Goal: Use online tool/utility: Utilize a website feature to perform a specific function

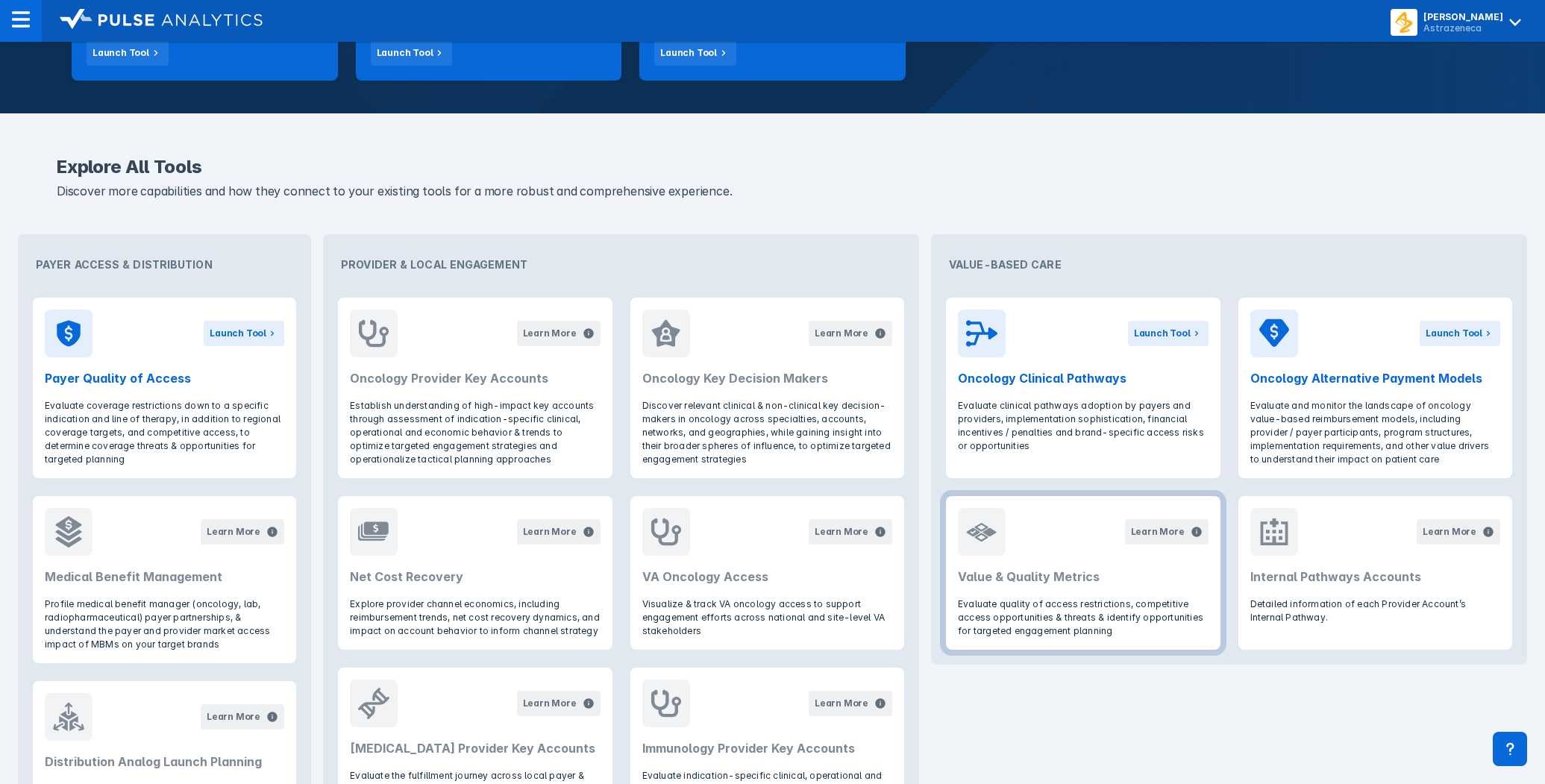
scroll to position [557, 0]
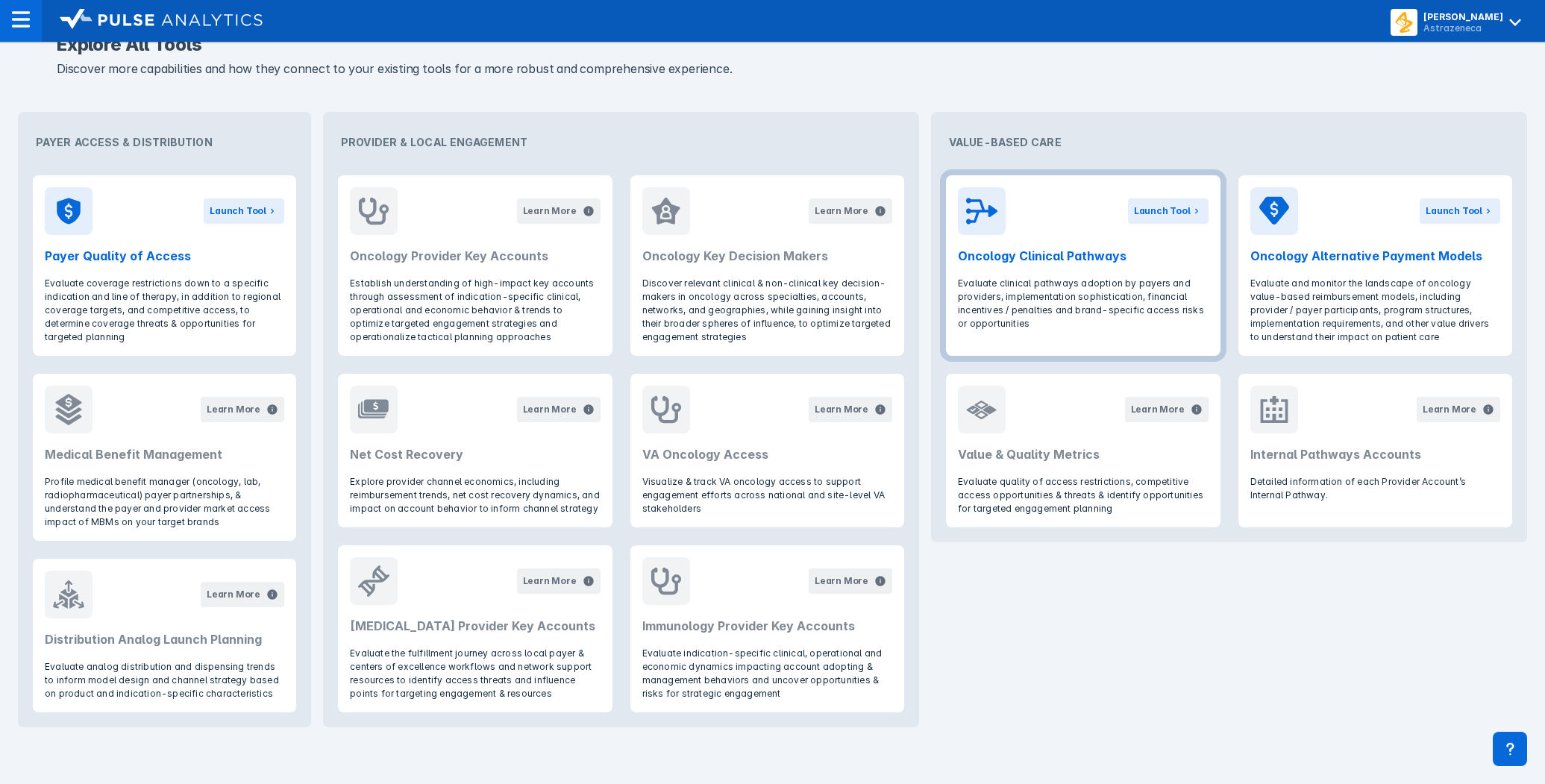
click at [1036, 265] on header "Launch Tool Oncology Clinical Pathways" at bounding box center [1082, 227] width 274 height 102
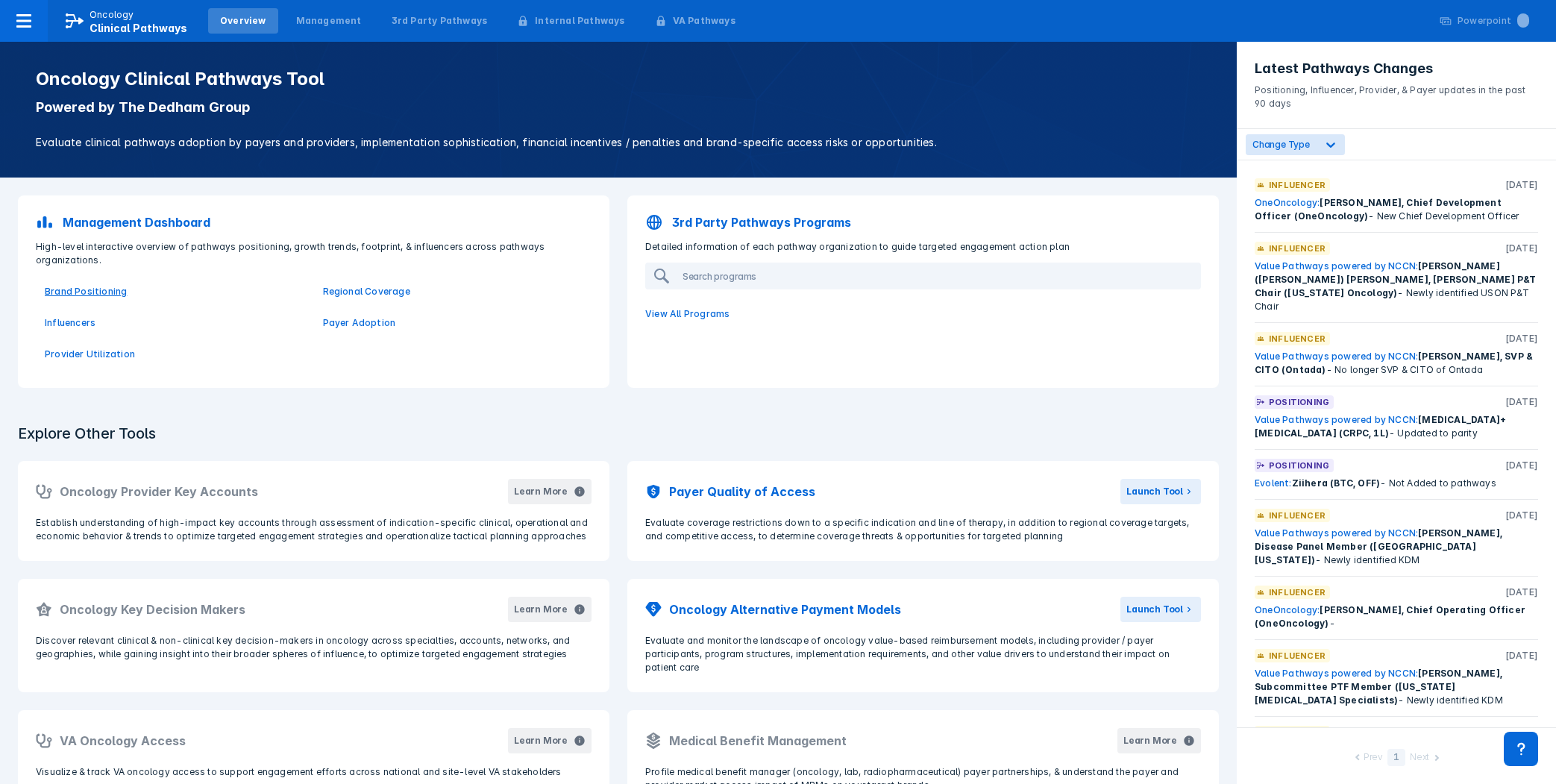
click at [95, 290] on p "Brand Positioning" at bounding box center [175, 292] width 261 height 14
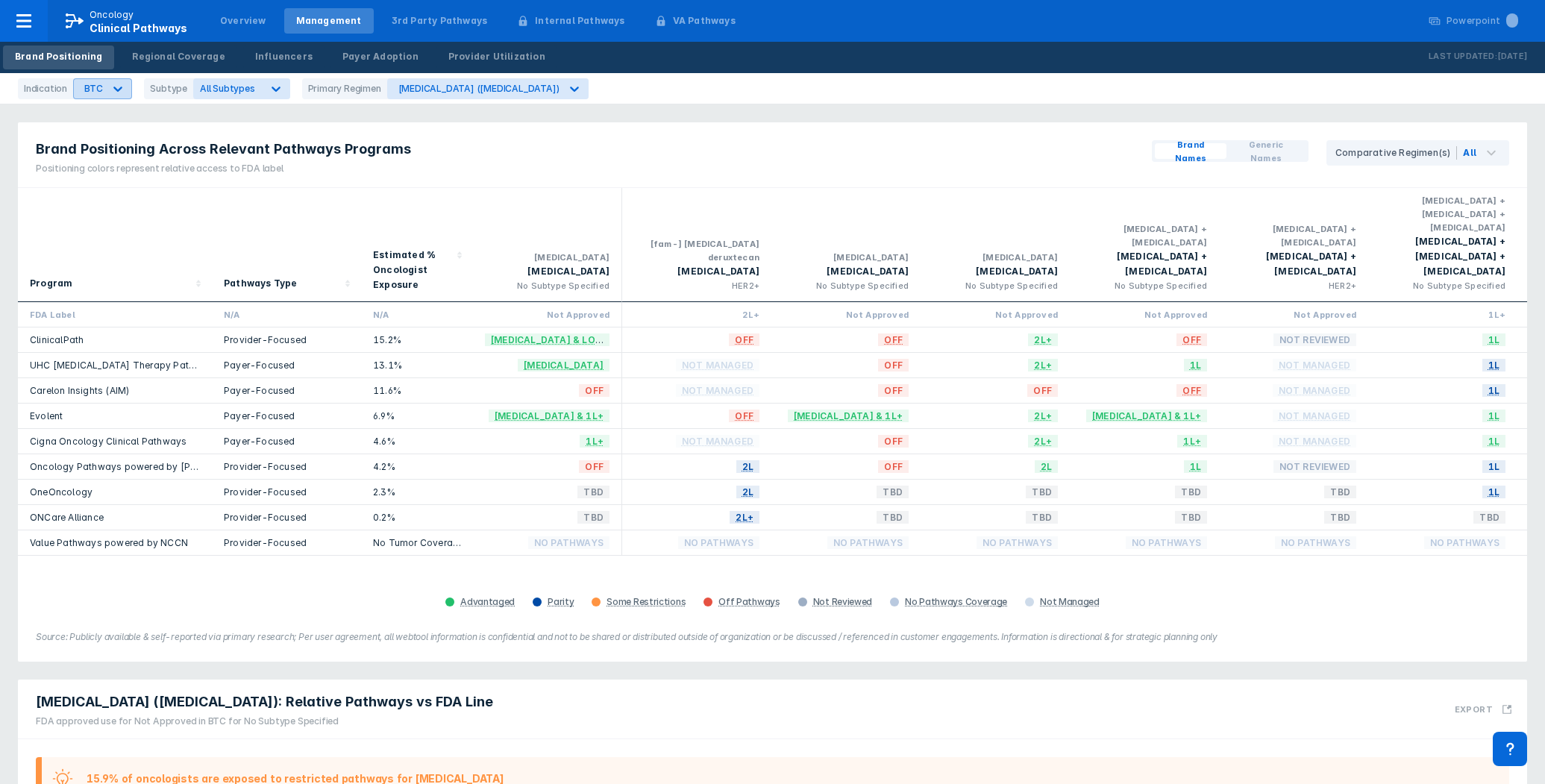
click at [117, 92] on icon at bounding box center [118, 89] width 15 height 15
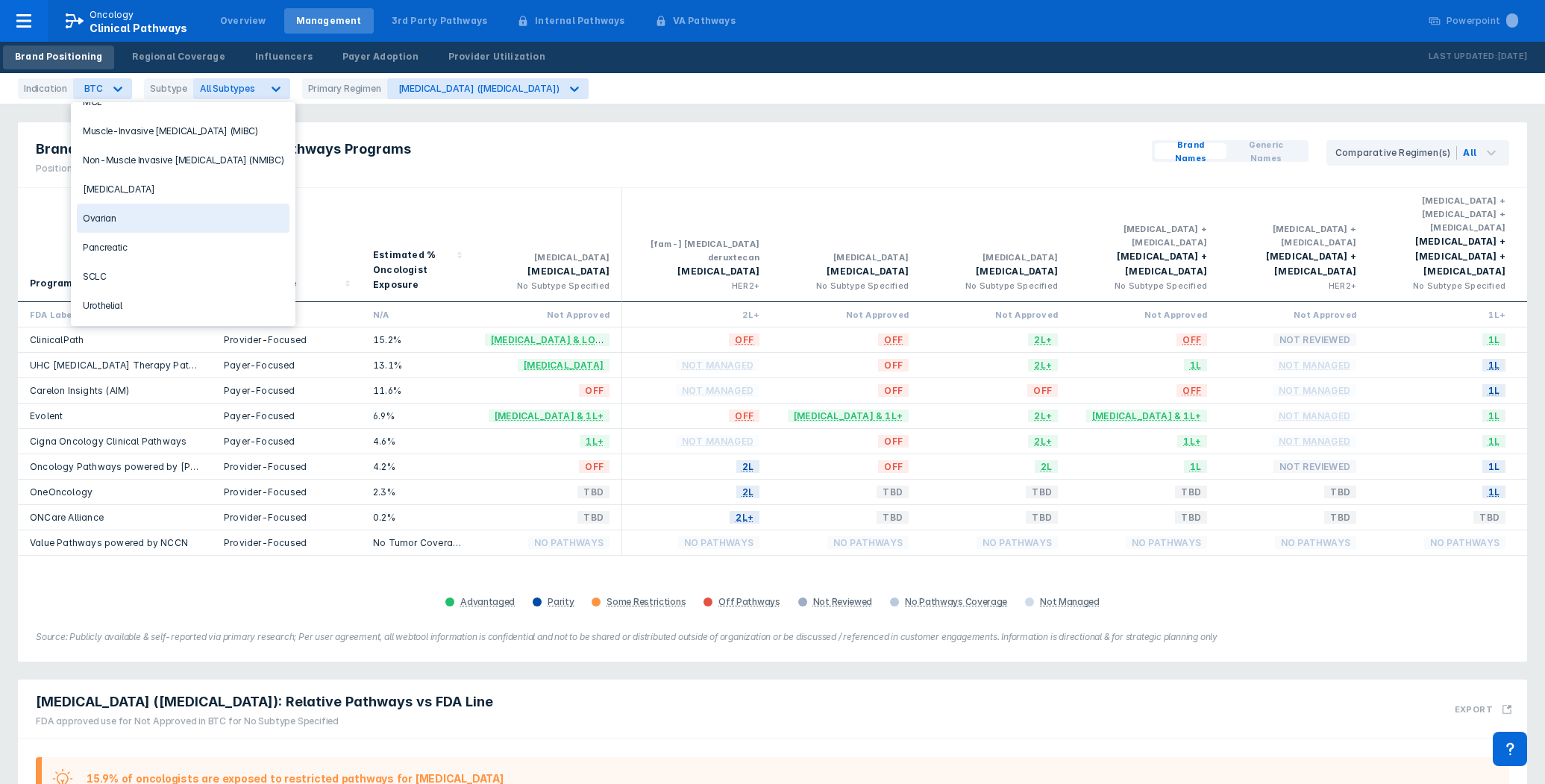
scroll to position [208, 0]
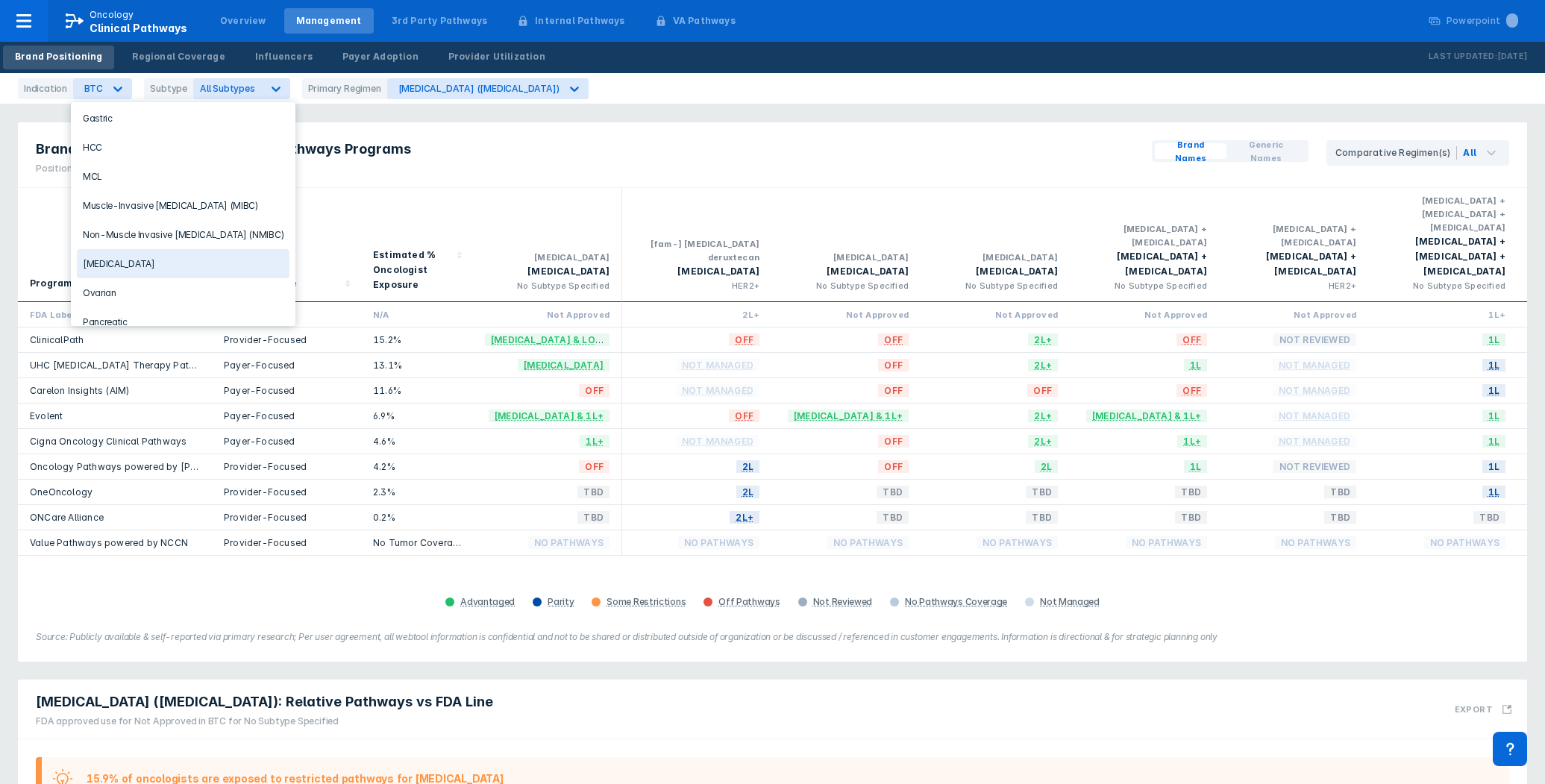
click at [118, 261] on div "[MEDICAL_DATA]" at bounding box center [183, 264] width 212 height 29
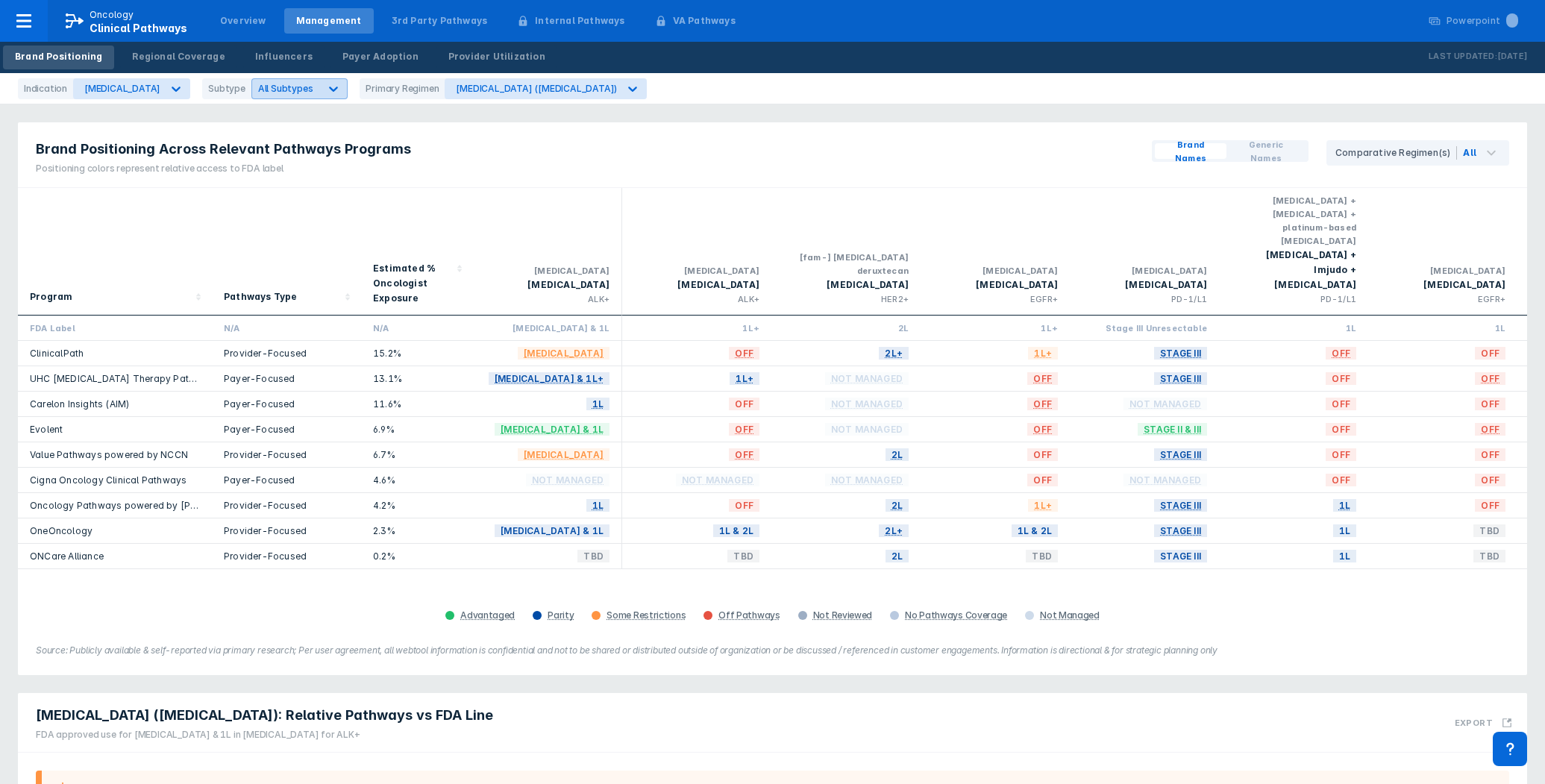
click at [320, 94] on div at bounding box center [334, 89] width 27 height 27
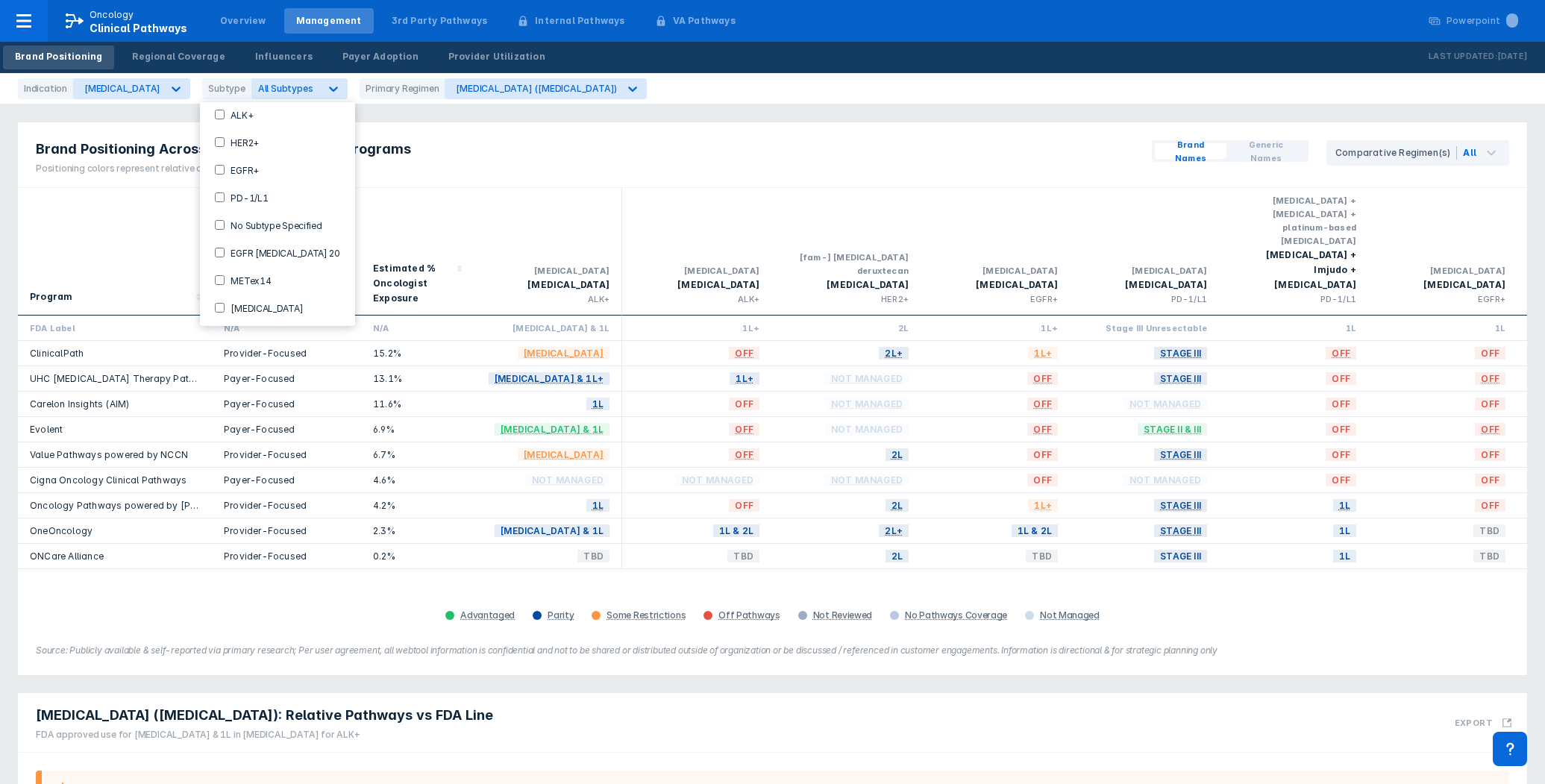
click at [222, 171] on input "EGFR+" at bounding box center [219, 169] width 9 height 9
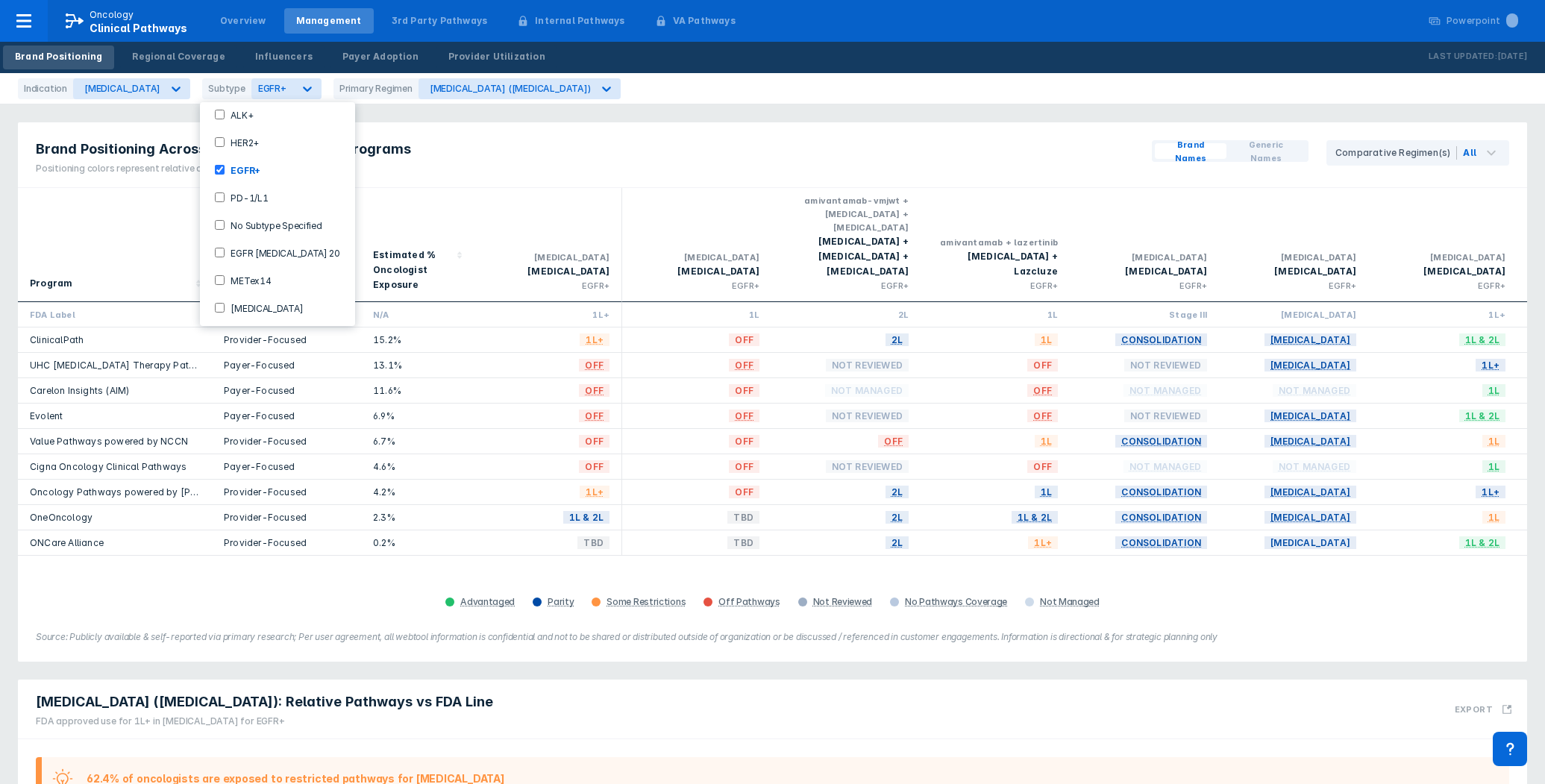
click at [458, 167] on div "Brand Positioning Across Relevant Pathways Programs Positioning colors represen…" at bounding box center [772, 154] width 1509 height 65
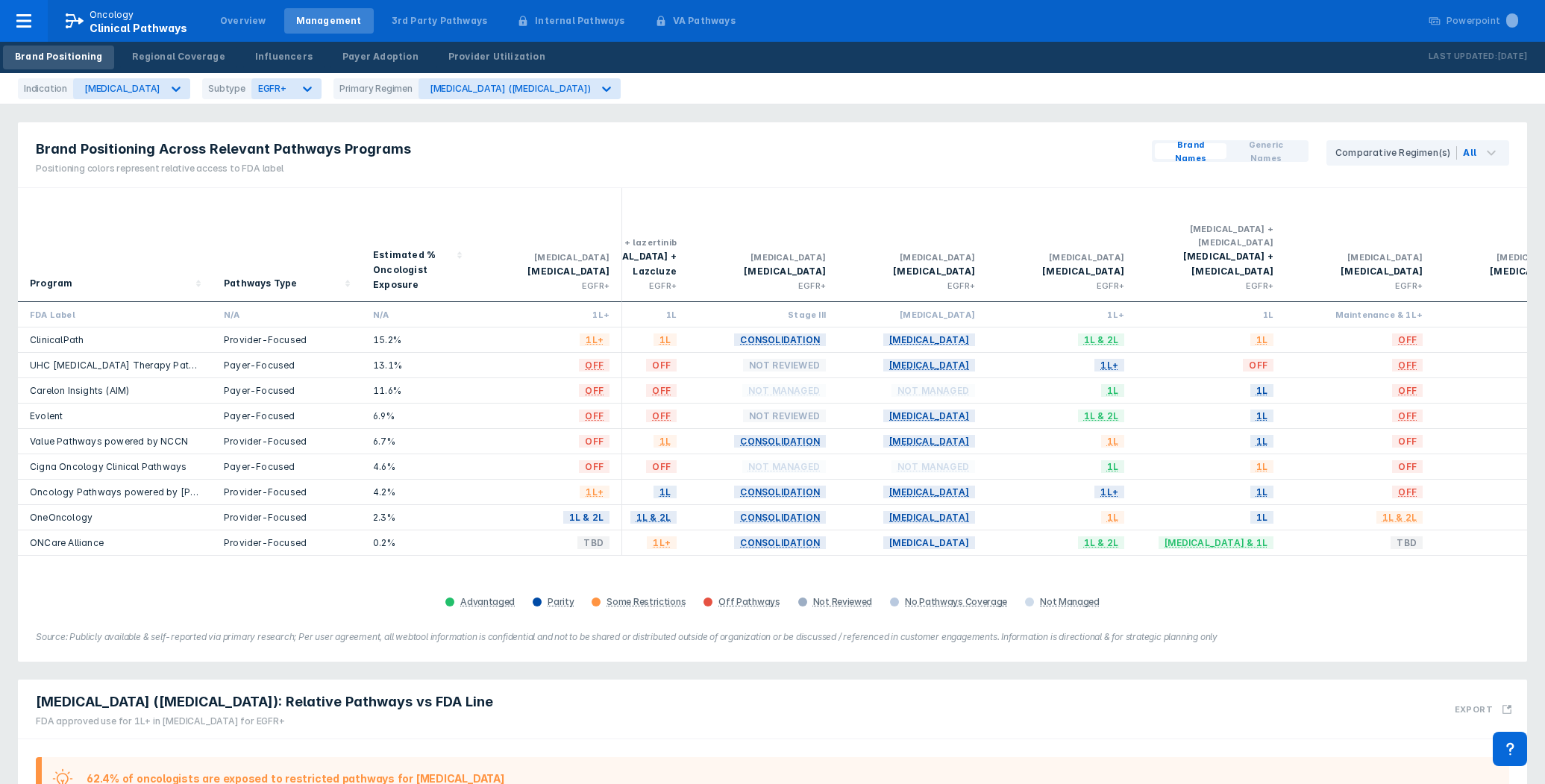
scroll to position [0, 438]
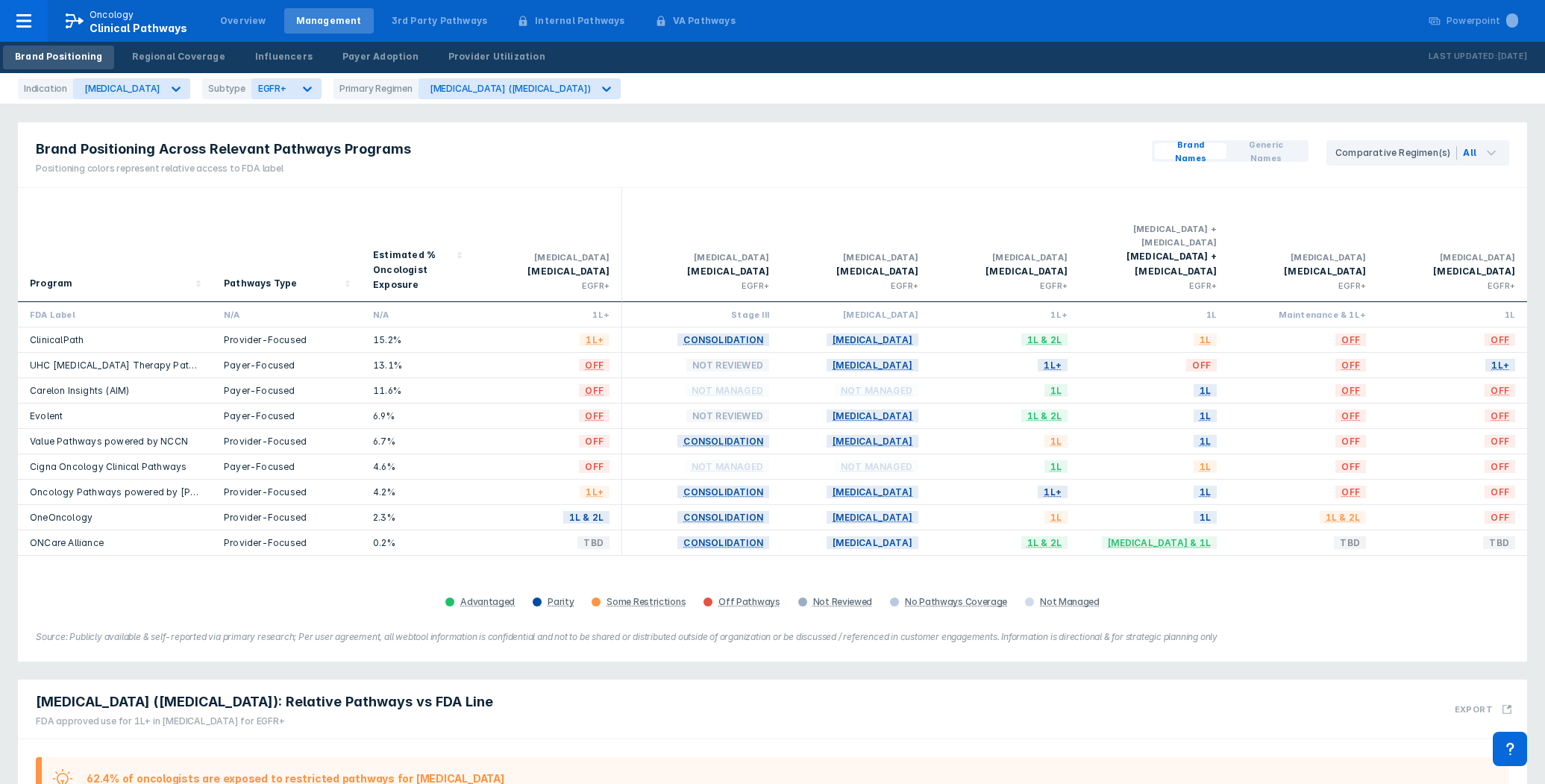
drag, startPoint x: 1110, startPoint y: 589, endPoint x: 897, endPoint y: 655, distance: 223.0
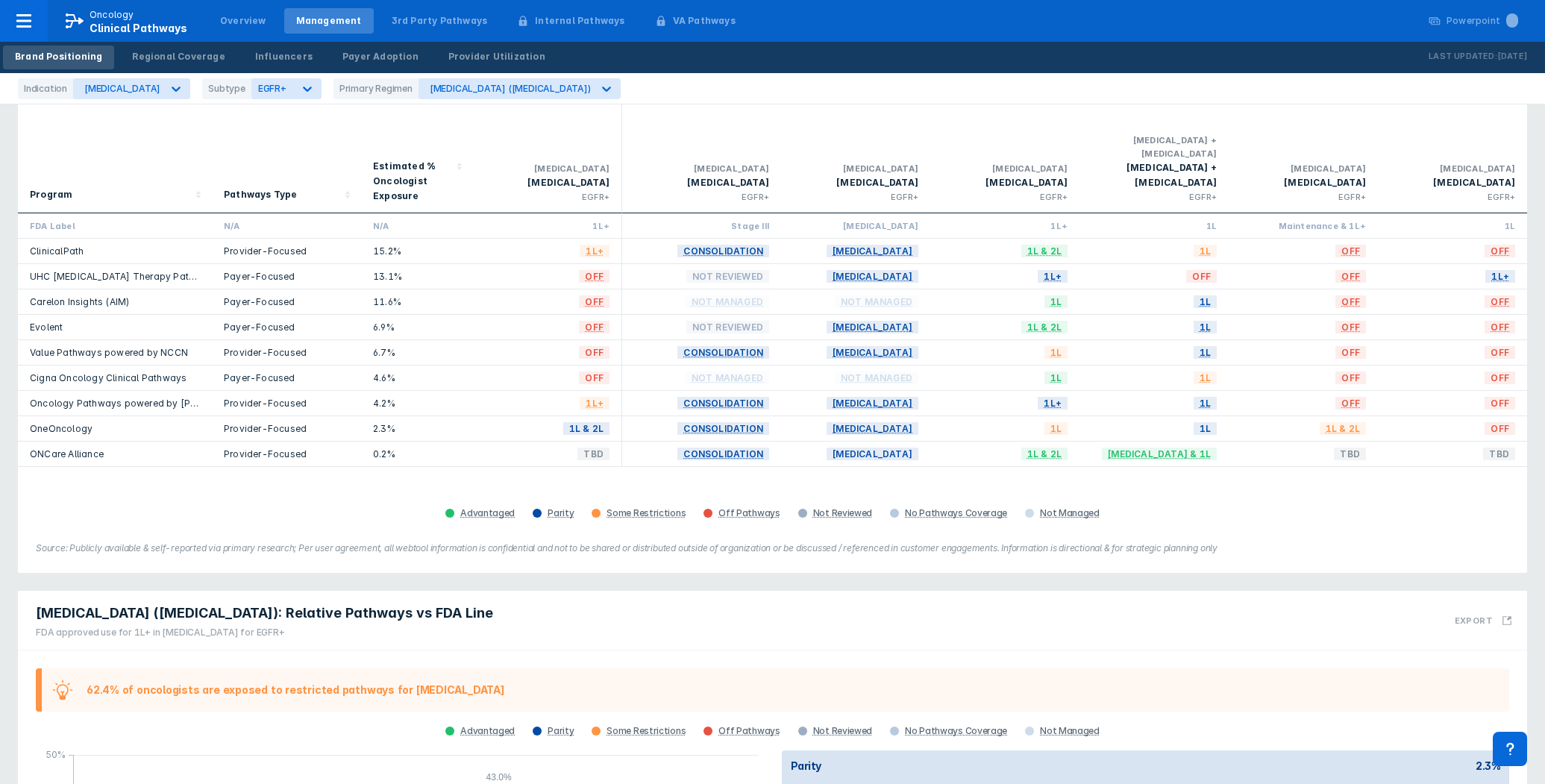
scroll to position [0, 0]
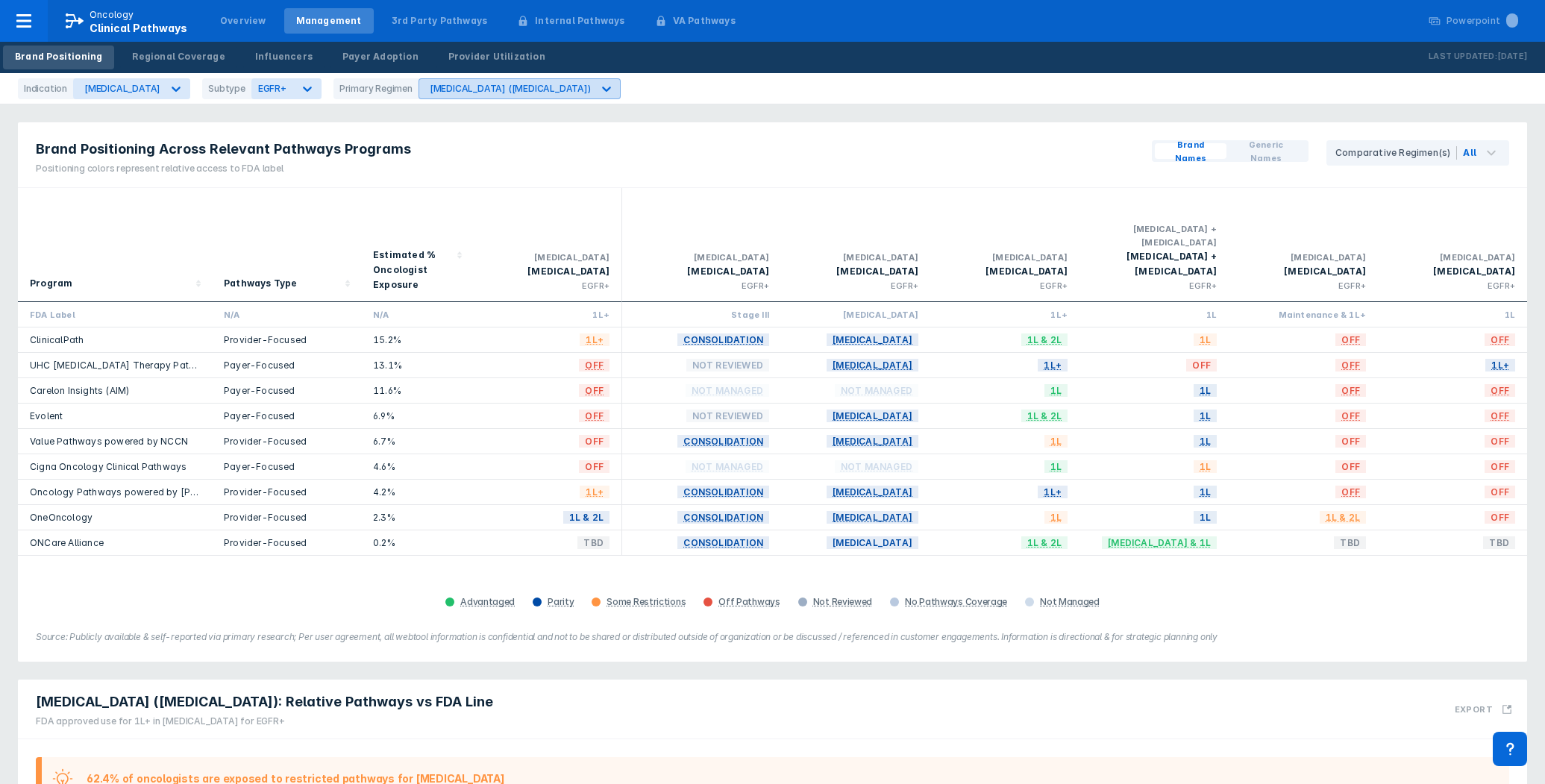
click at [593, 87] on div at bounding box center [607, 89] width 27 height 27
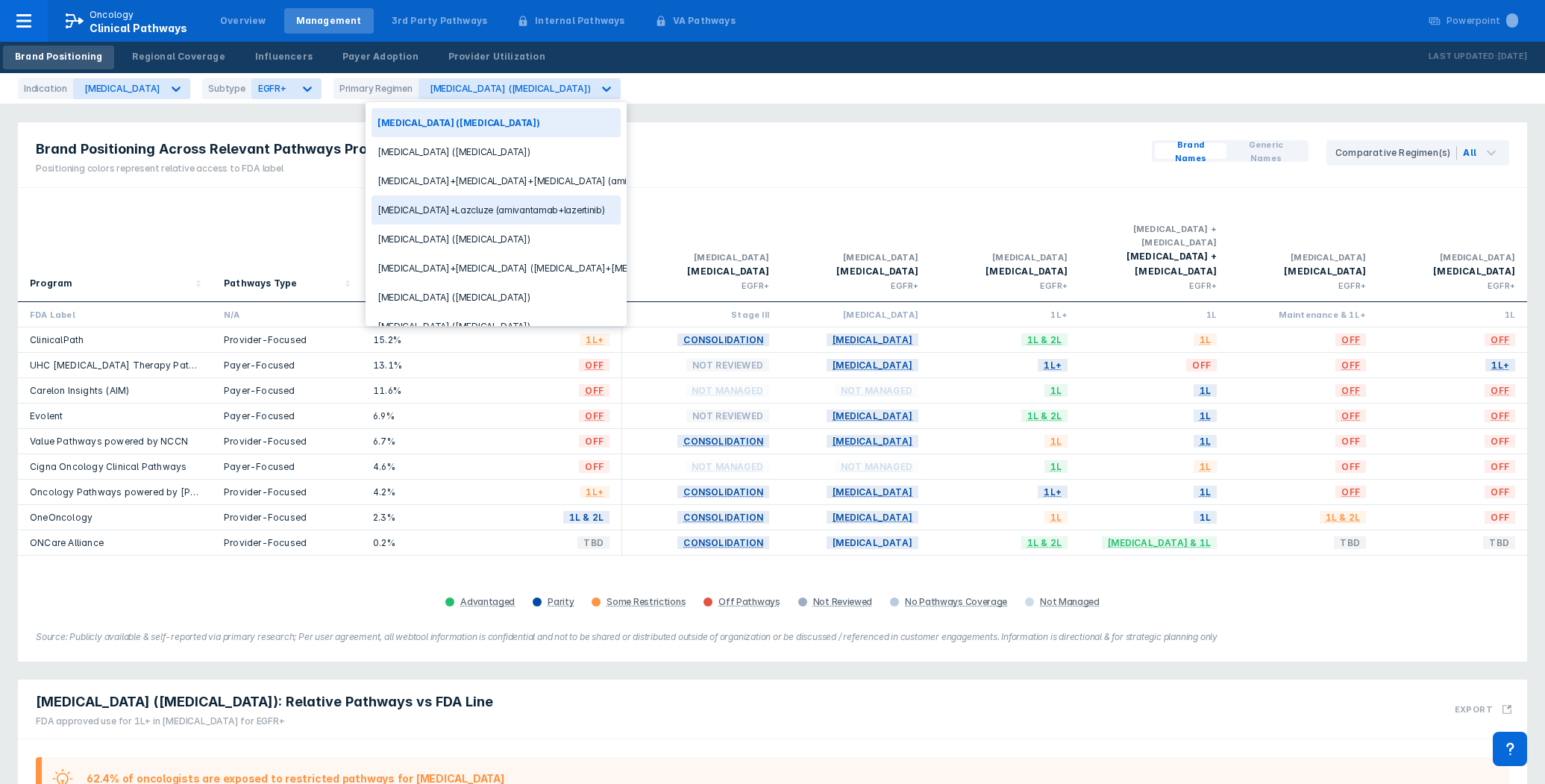
scroll to position [32, 0]
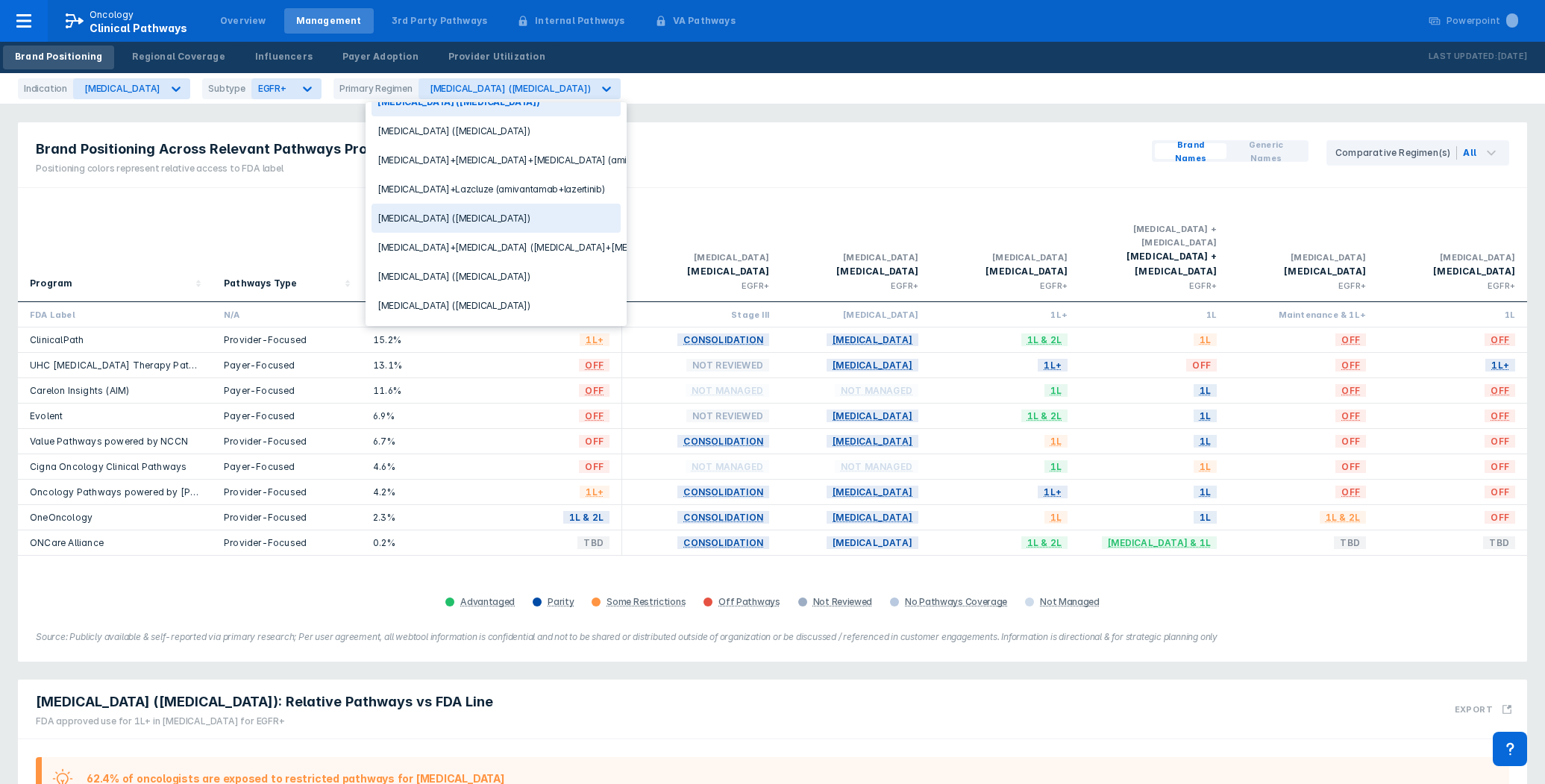
click at [486, 207] on div "[MEDICAL_DATA] ([MEDICAL_DATA])" at bounding box center [497, 218] width 250 height 29
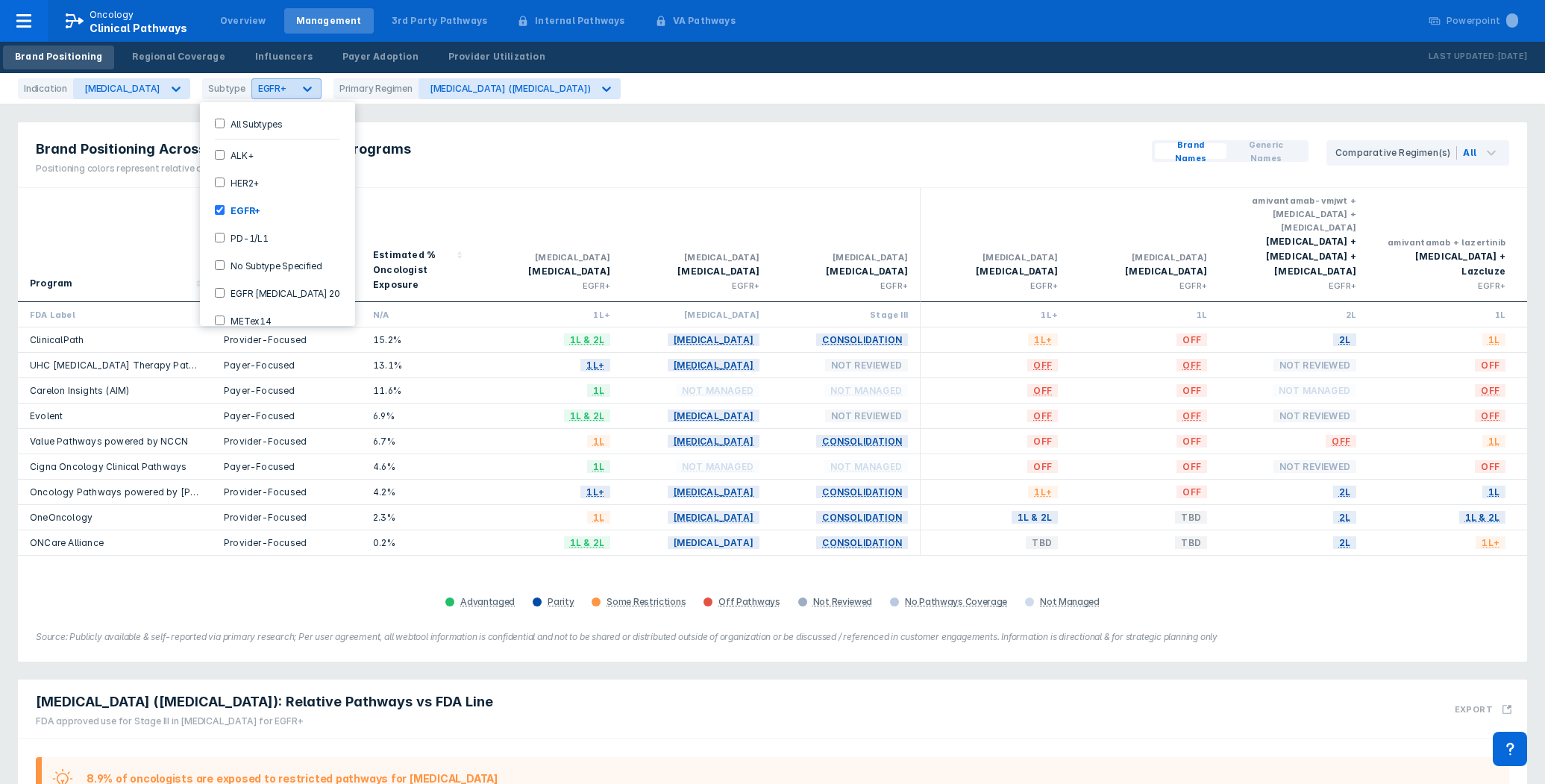
click at [300, 87] on icon at bounding box center [307, 89] width 15 height 15
click at [508, 145] on div "Brand Positioning Across Relevant Pathways Programs Positioning colors represen…" at bounding box center [772, 154] width 1509 height 65
click at [300, 87] on icon at bounding box center [307, 89] width 15 height 15
drag, startPoint x: 259, startPoint y: 89, endPoint x: 292, endPoint y: 90, distance: 33.0
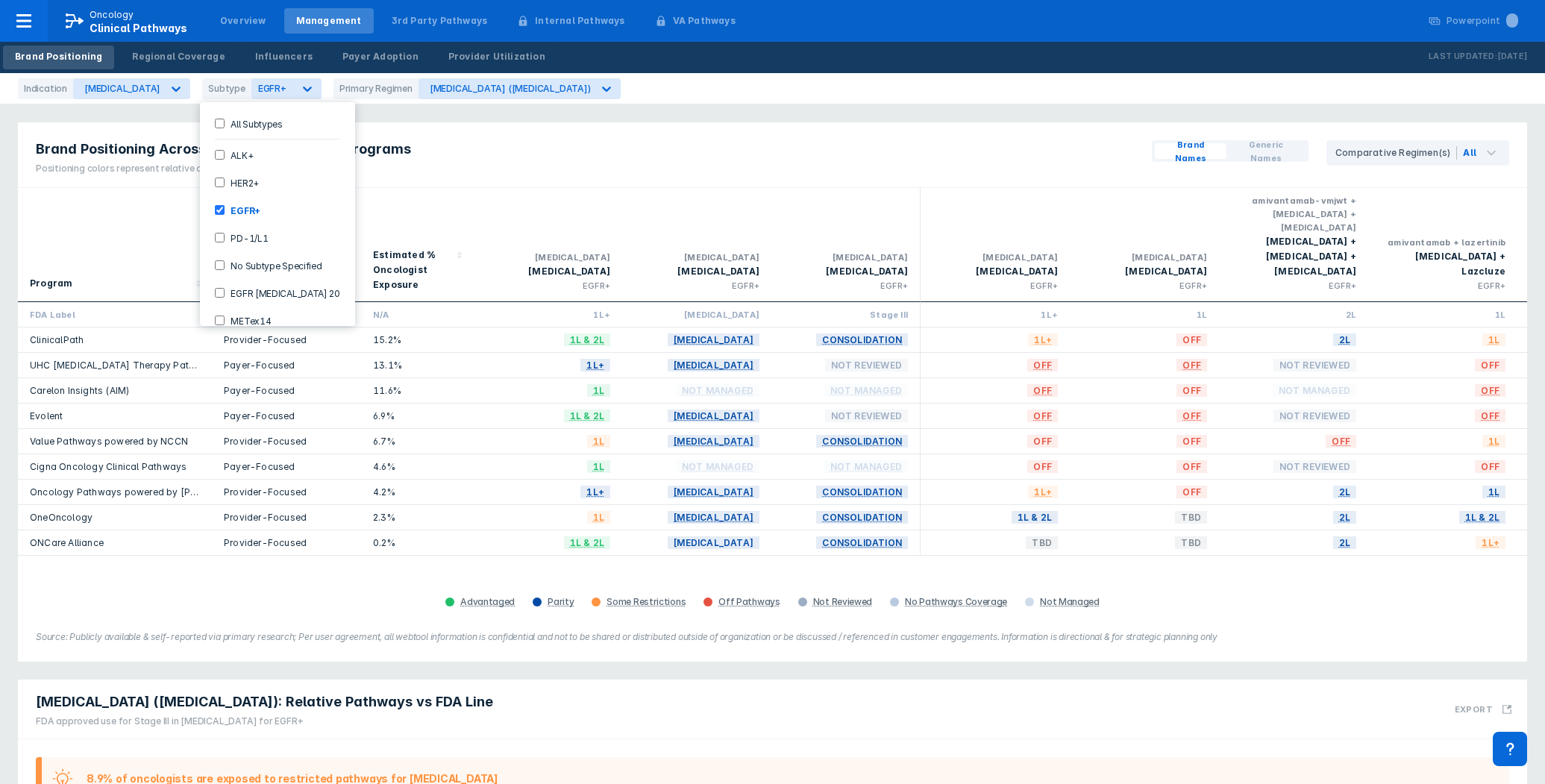
click at [303, 89] on icon at bounding box center [307, 89] width 9 height 5
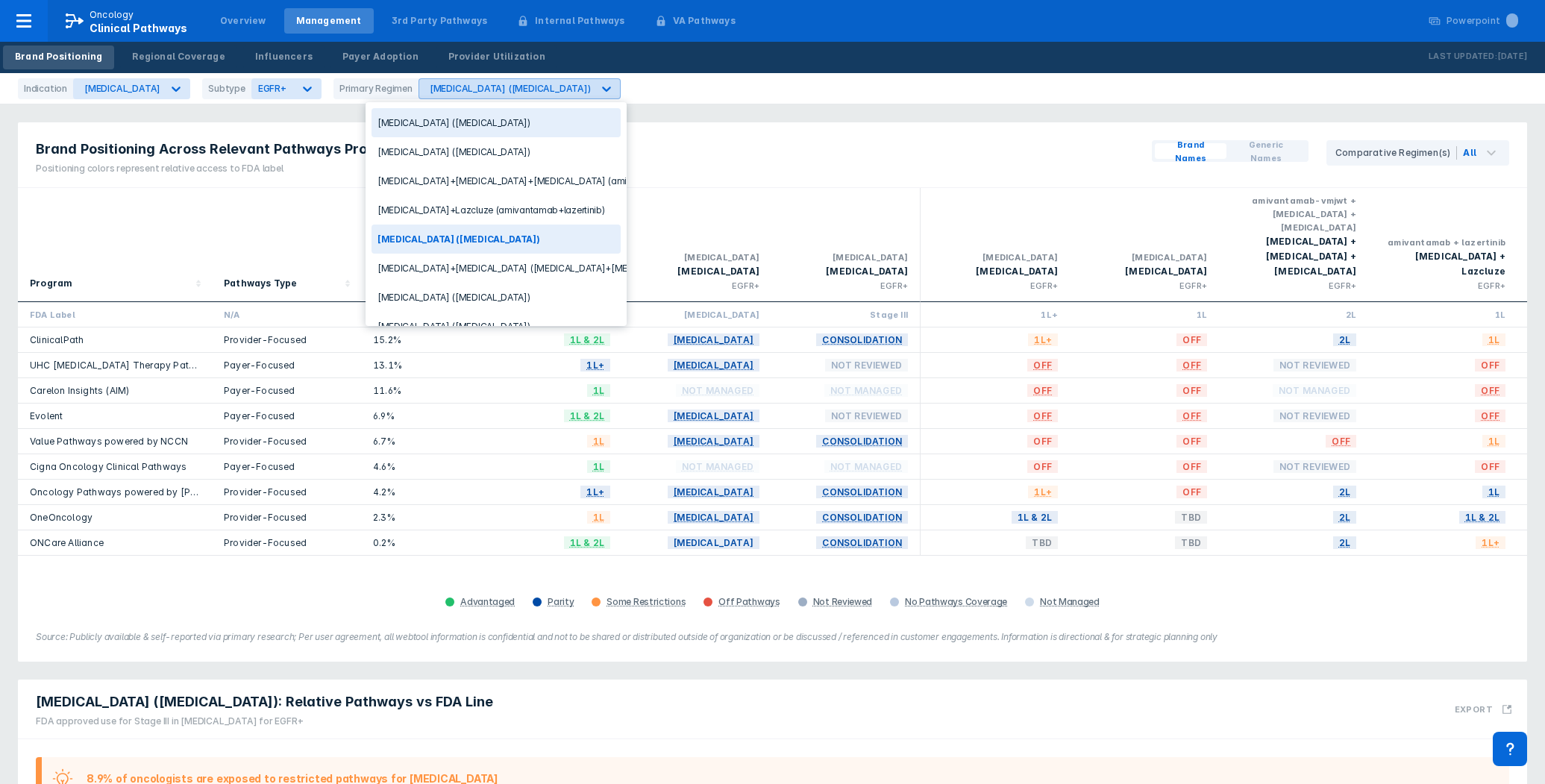
click at [430, 85] on div "[MEDICAL_DATA] ([MEDICAL_DATA])" at bounding box center [510, 88] width 161 height 11
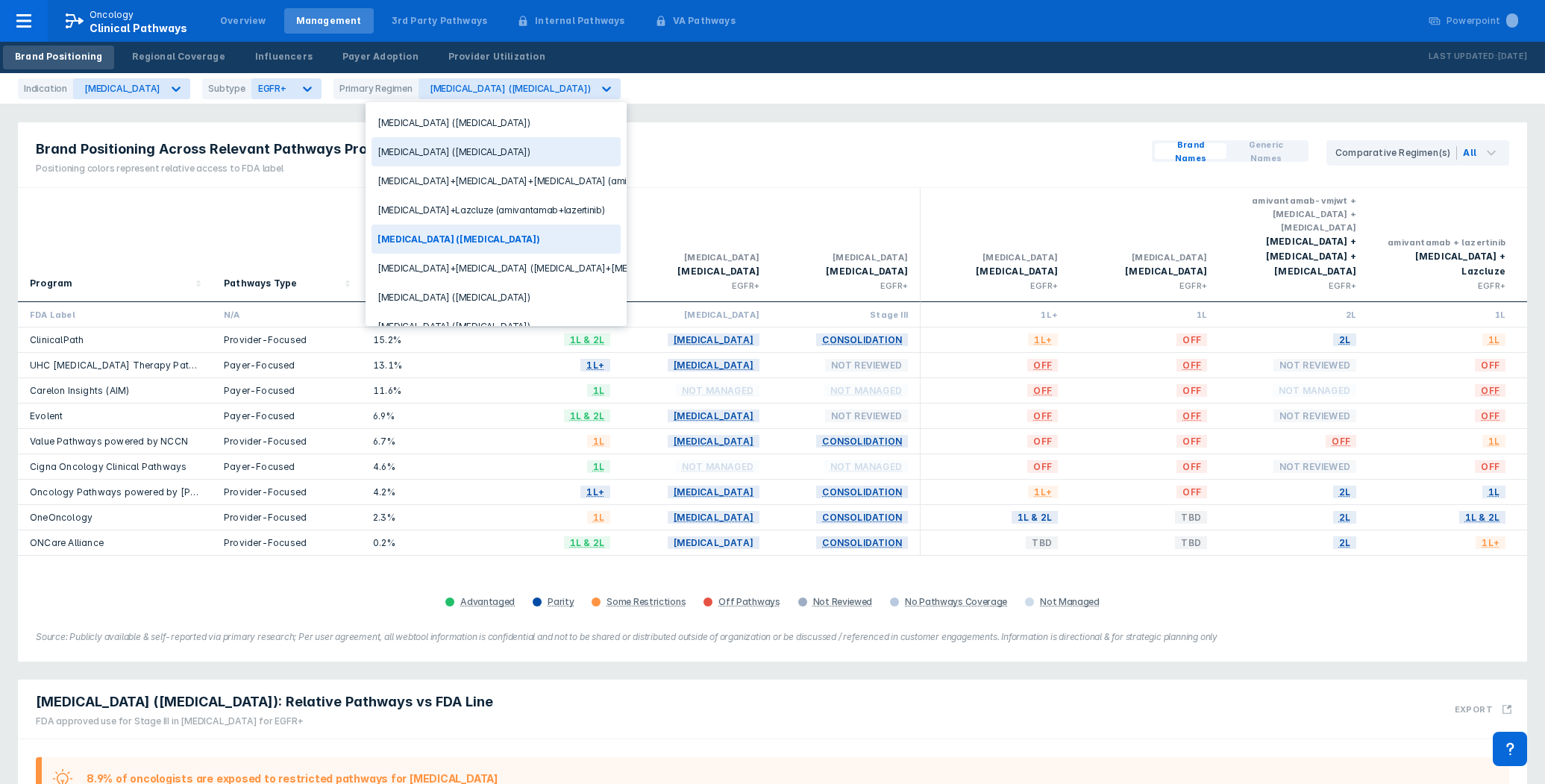
scroll to position [32, 0]
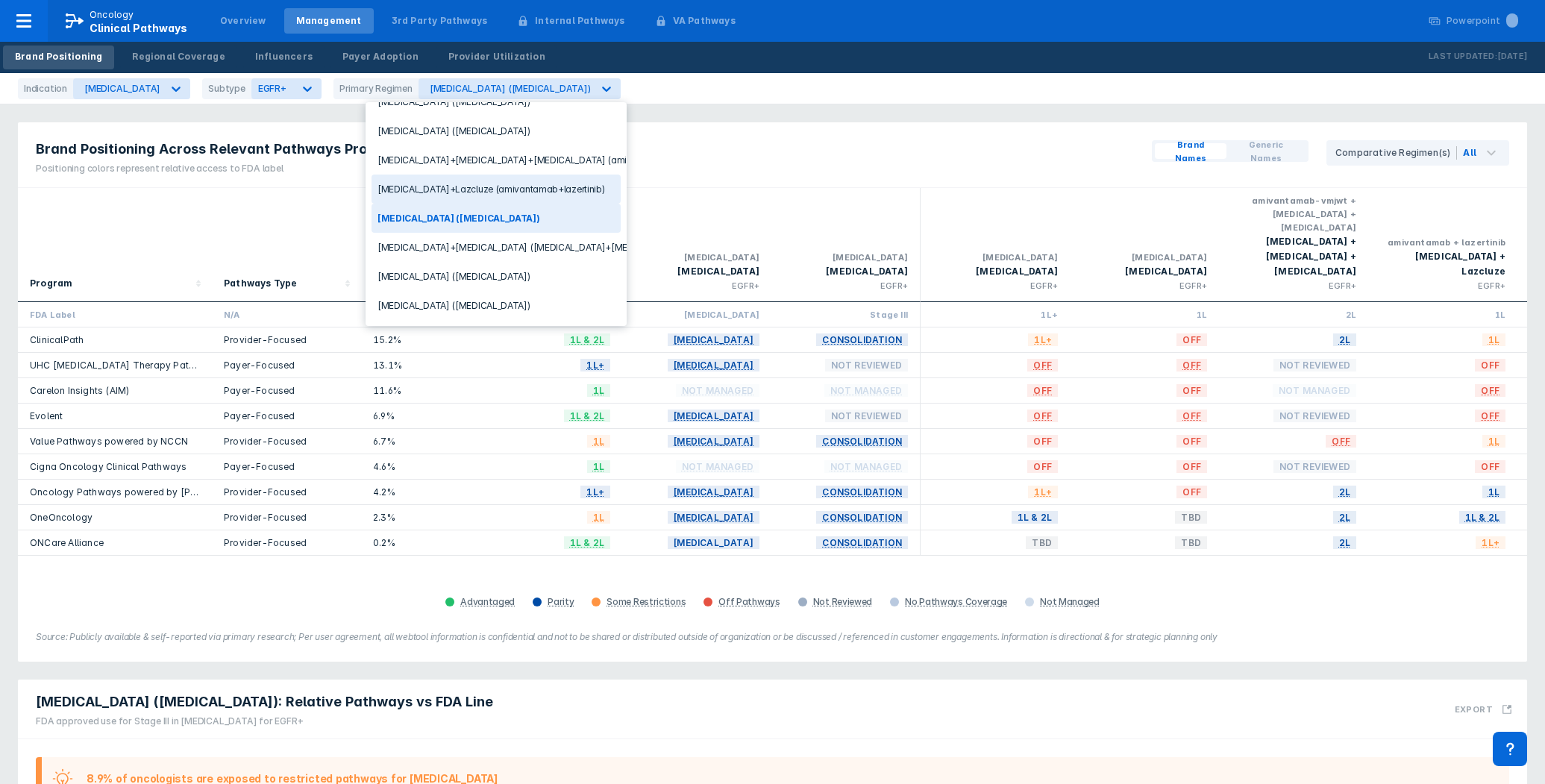
click at [686, 154] on div "Brand Positioning Across Relevant Pathways Programs Positioning colors represen…" at bounding box center [772, 154] width 1509 height 65
